Goal: Task Accomplishment & Management: Complete application form

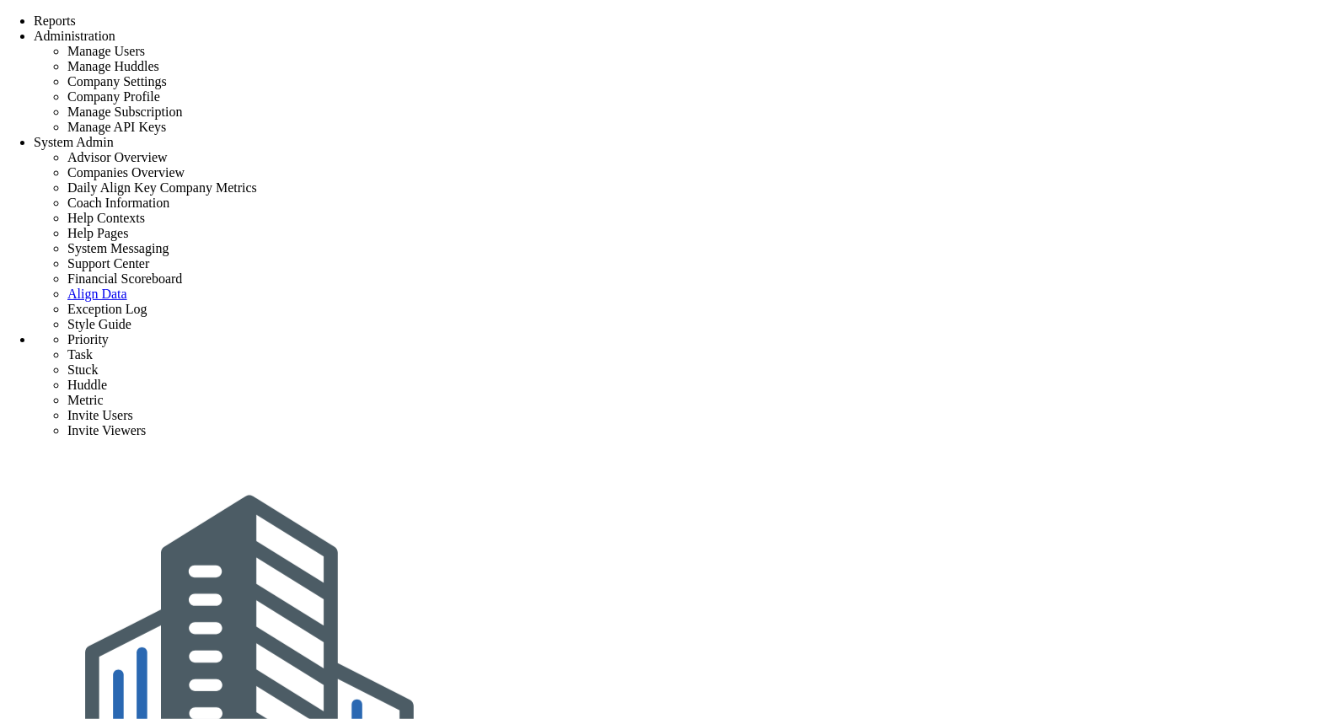
click at [1154, 452] on div "Align-Build Testing" at bounding box center [682, 669] width 1296 height 435
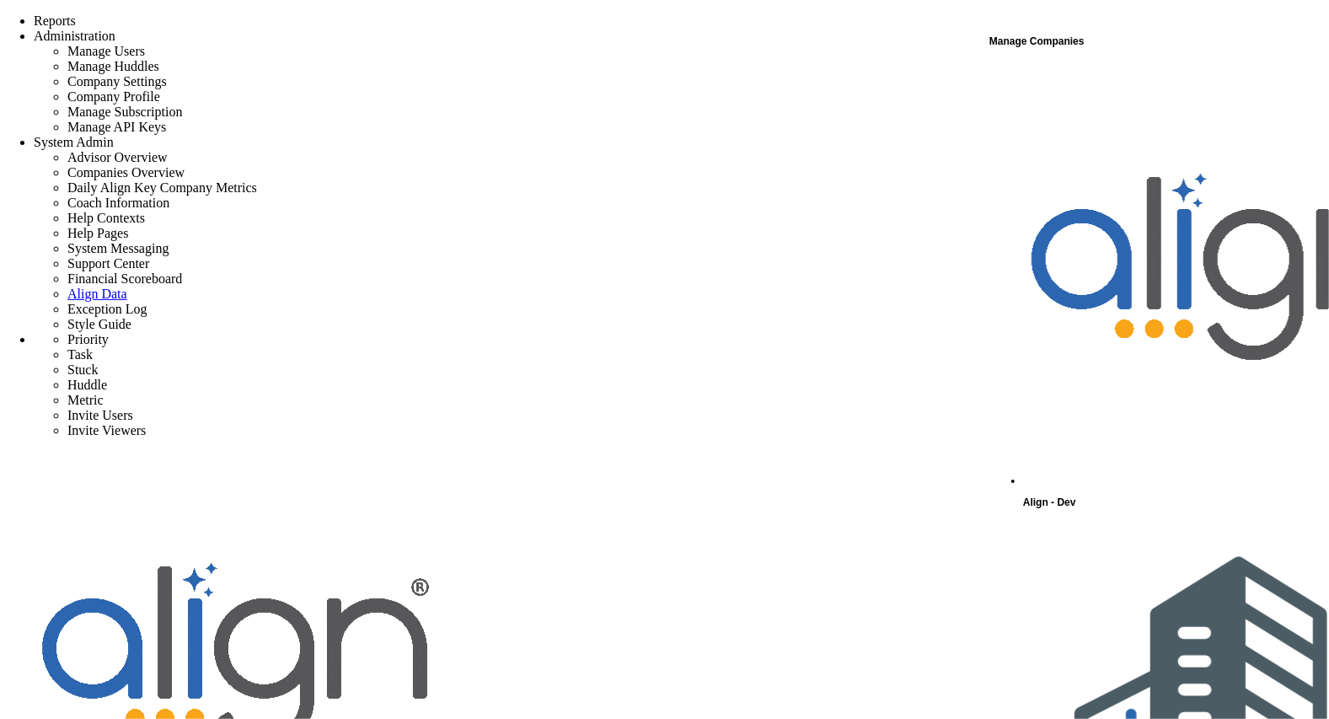
scroll to position [224, 0]
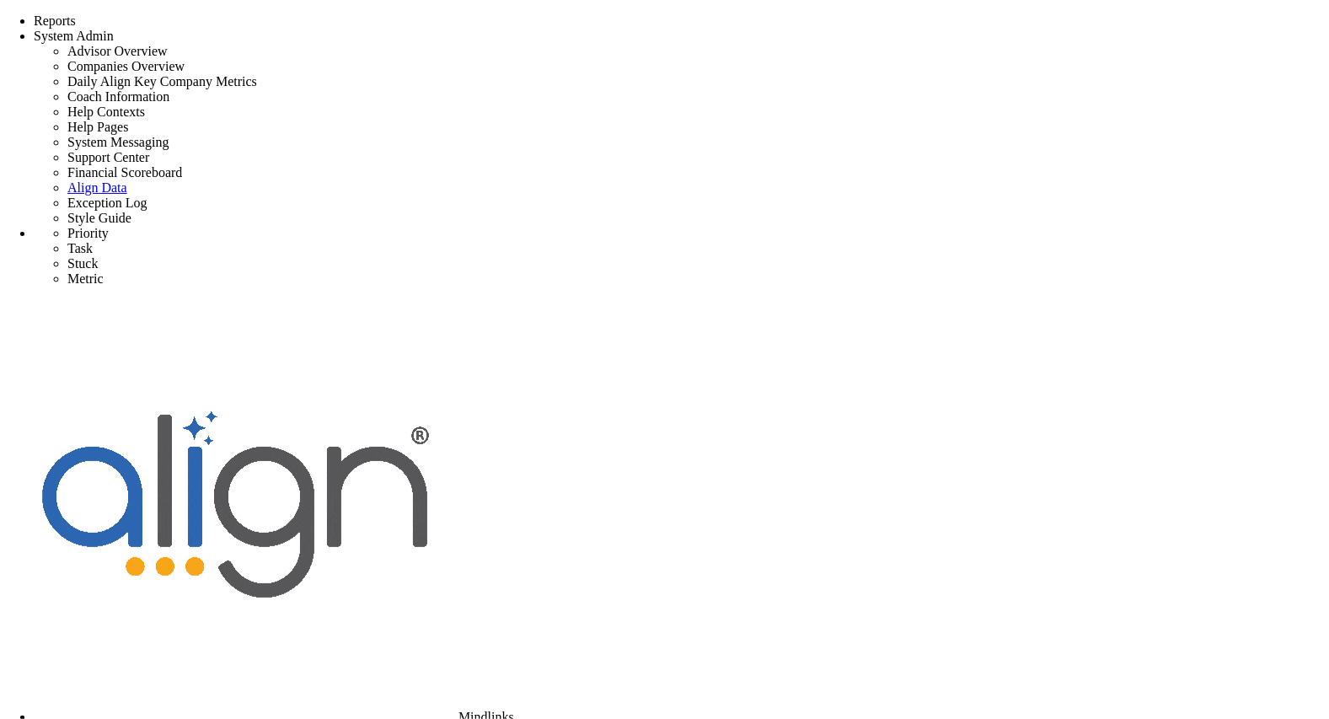
type input "0"
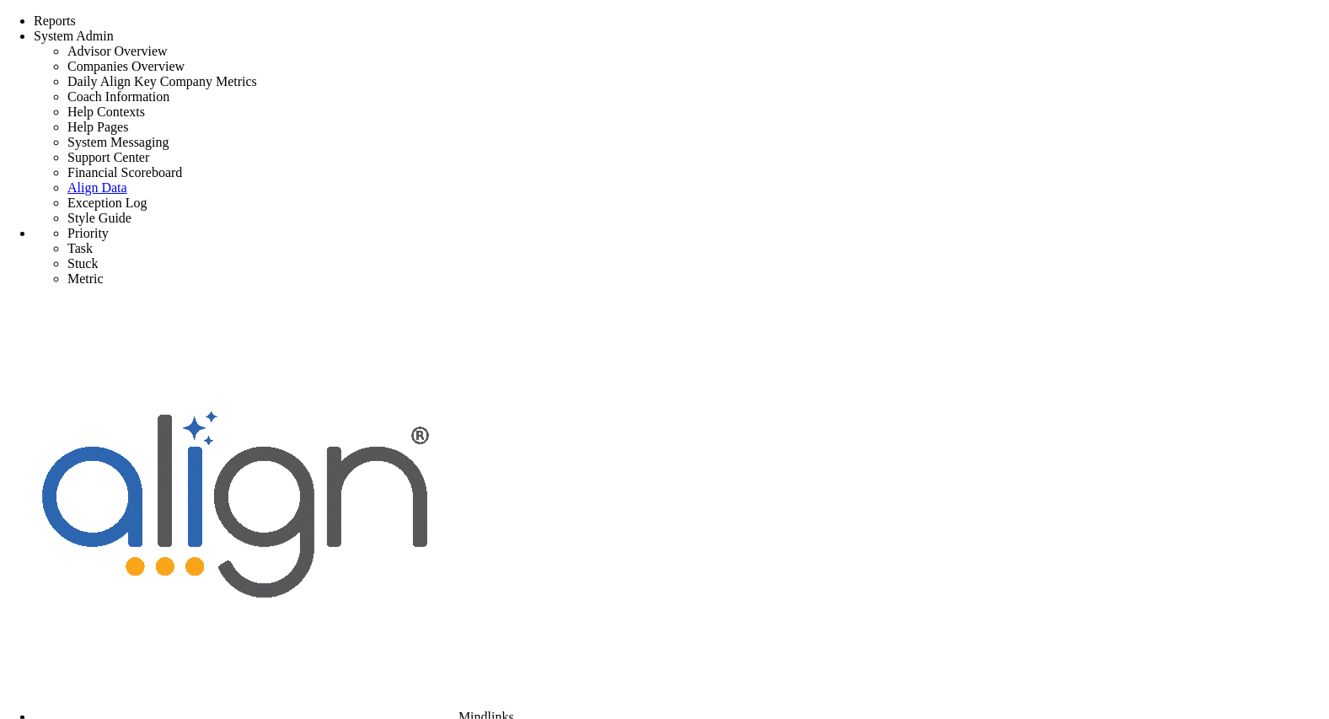
radio input "true"
type input "[PERSON_NAME]"
type input "0"
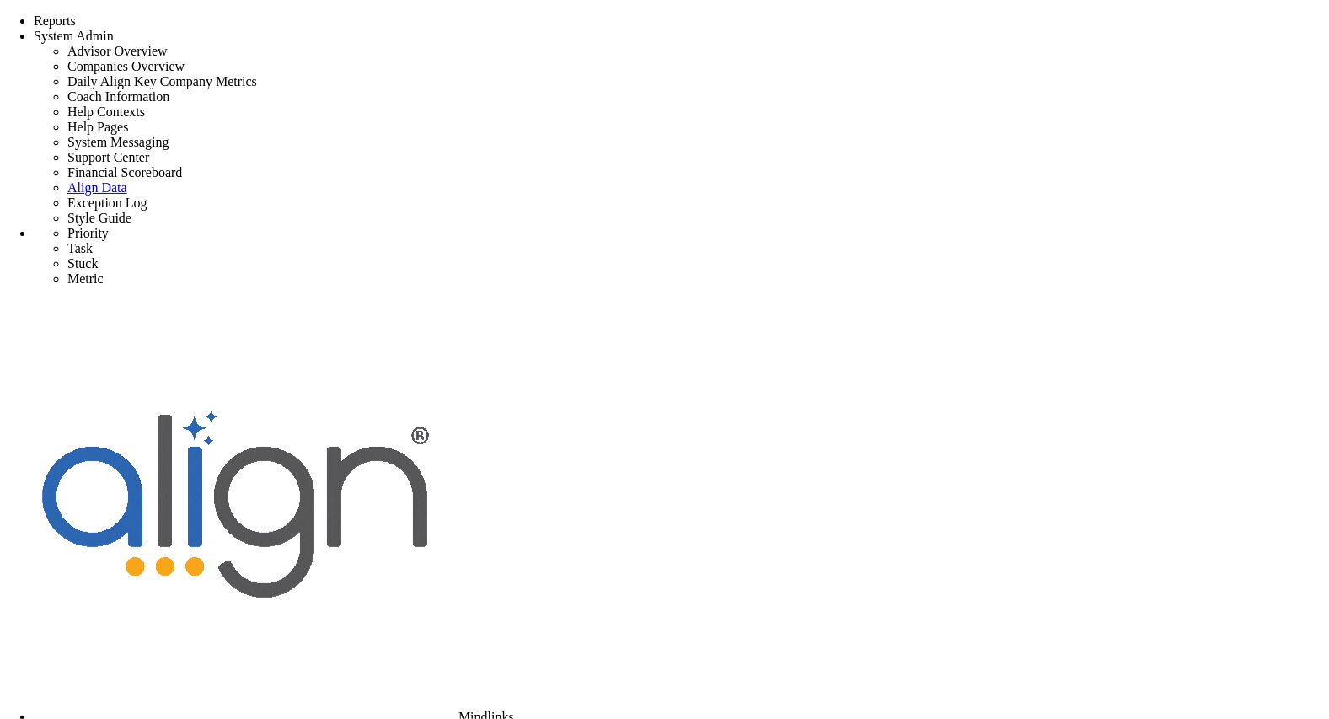
radio input "true"
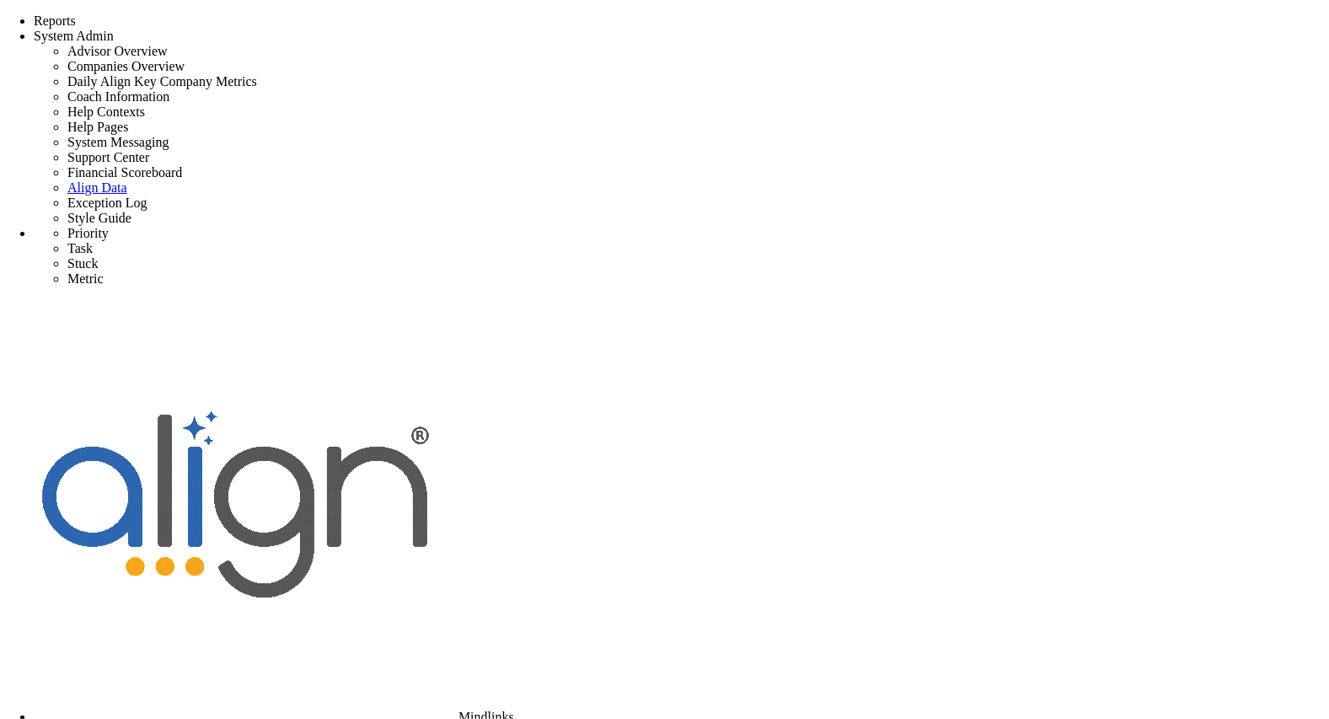
type input "Boosted Revenue by 10%"
click at [1137, 300] on div "Mindlinks" at bounding box center [682, 512] width 1296 height 425
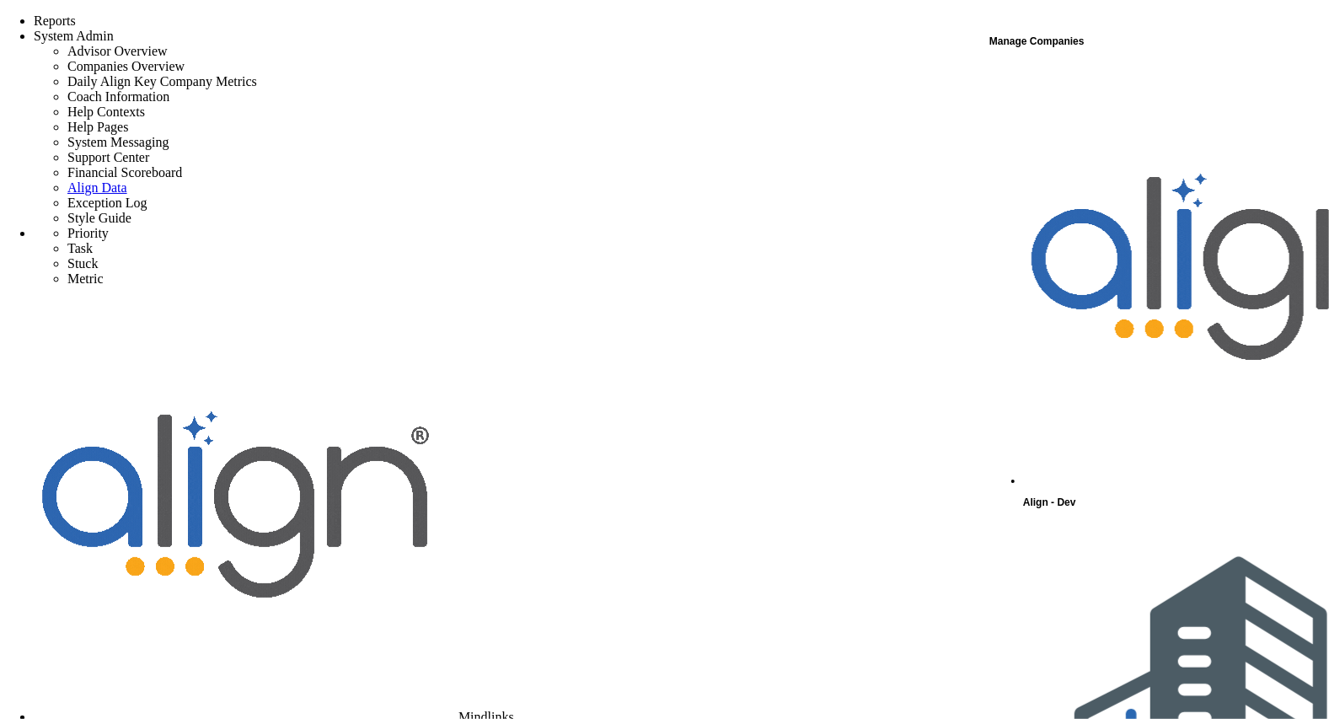
click at [1110, 75] on div "Align - Dev" at bounding box center [1174, 287] width 303 height 451
